Goal: Navigation & Orientation: Find specific page/section

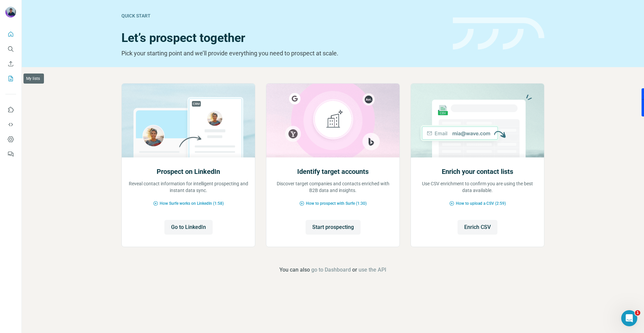
click at [13, 82] on button "My lists" at bounding box center [10, 78] width 11 height 12
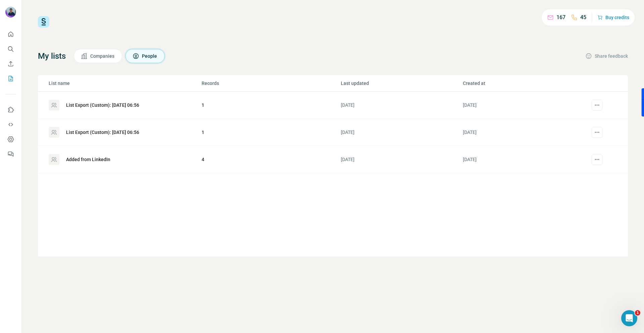
click at [98, 156] on div "Added from LinkedIn" at bounding box center [88, 159] width 44 height 7
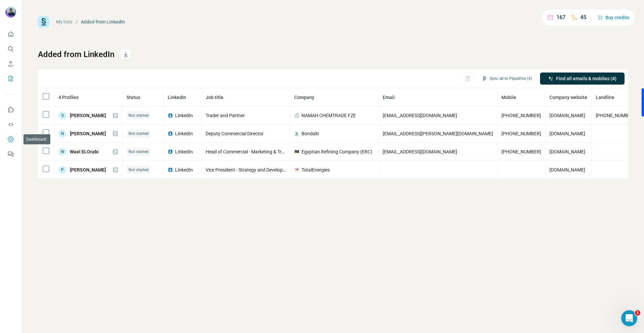
click at [11, 139] on icon "Dashboard" at bounding box center [10, 139] width 7 height 7
